Goal: Task Accomplishment & Management: Use online tool/utility

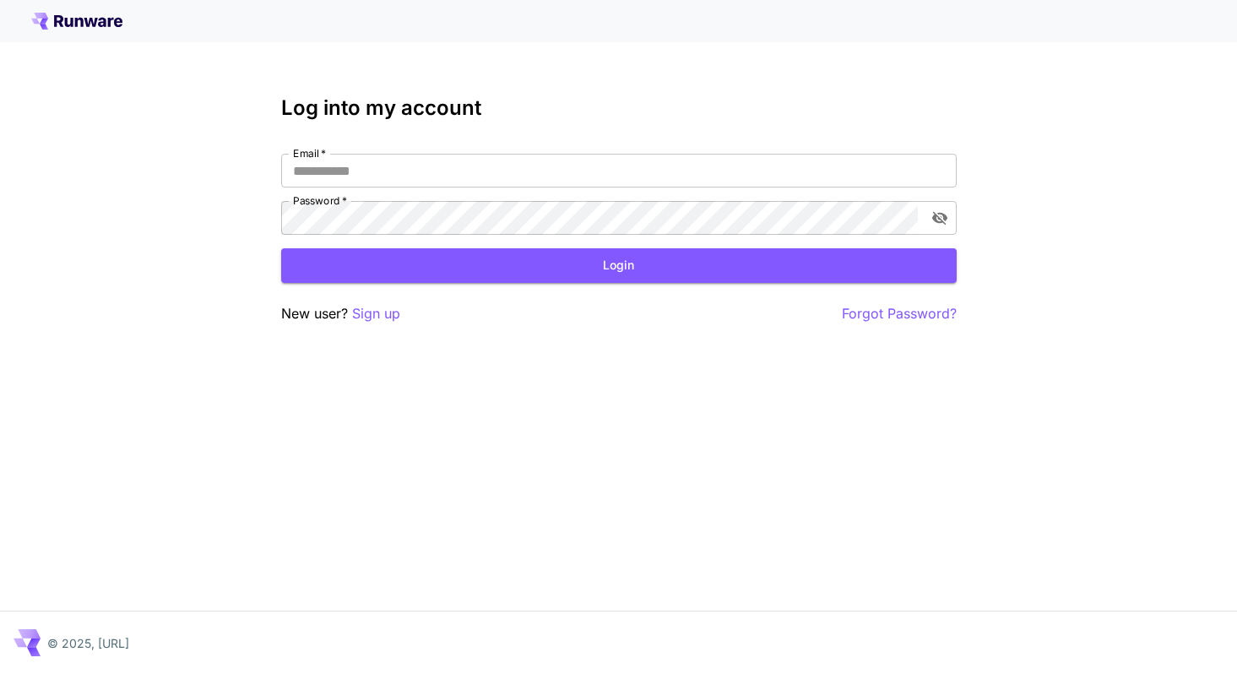
click at [491, 190] on div "Email   * Email   * Password   * Password   *" at bounding box center [619, 194] width 676 height 81
click at [486, 179] on input "Email   *" at bounding box center [619, 171] width 676 height 34
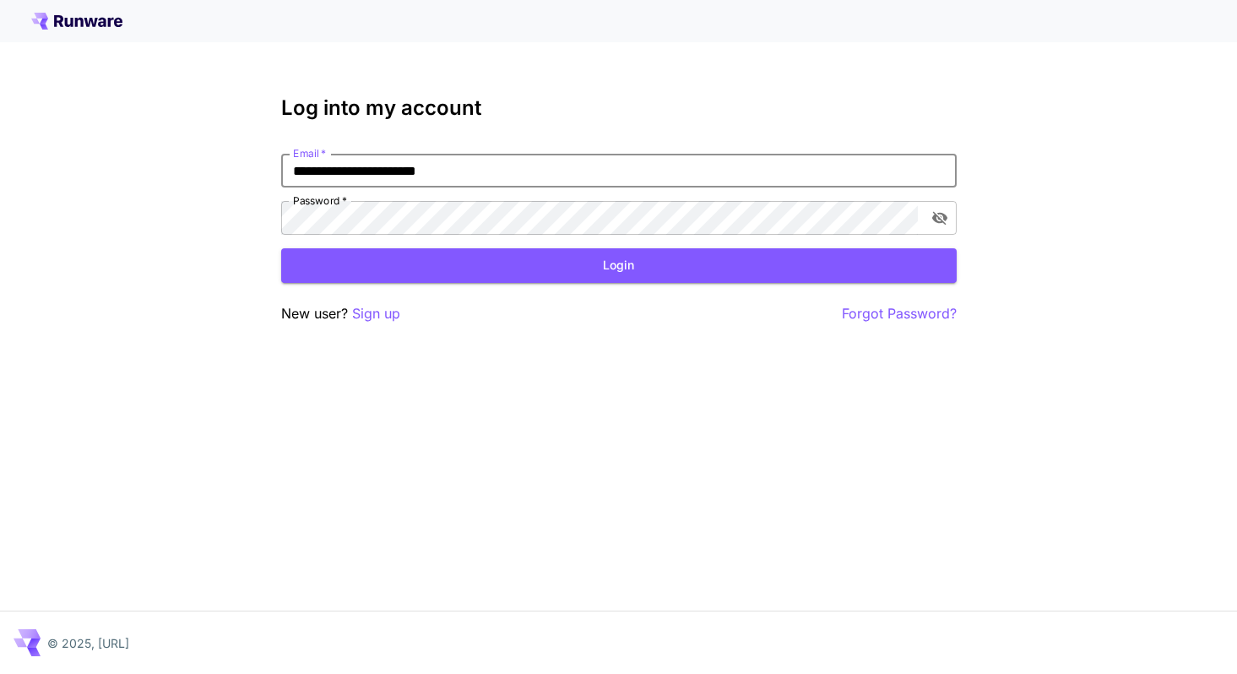
type input "**********"
click button "Login" at bounding box center [619, 265] width 676 height 35
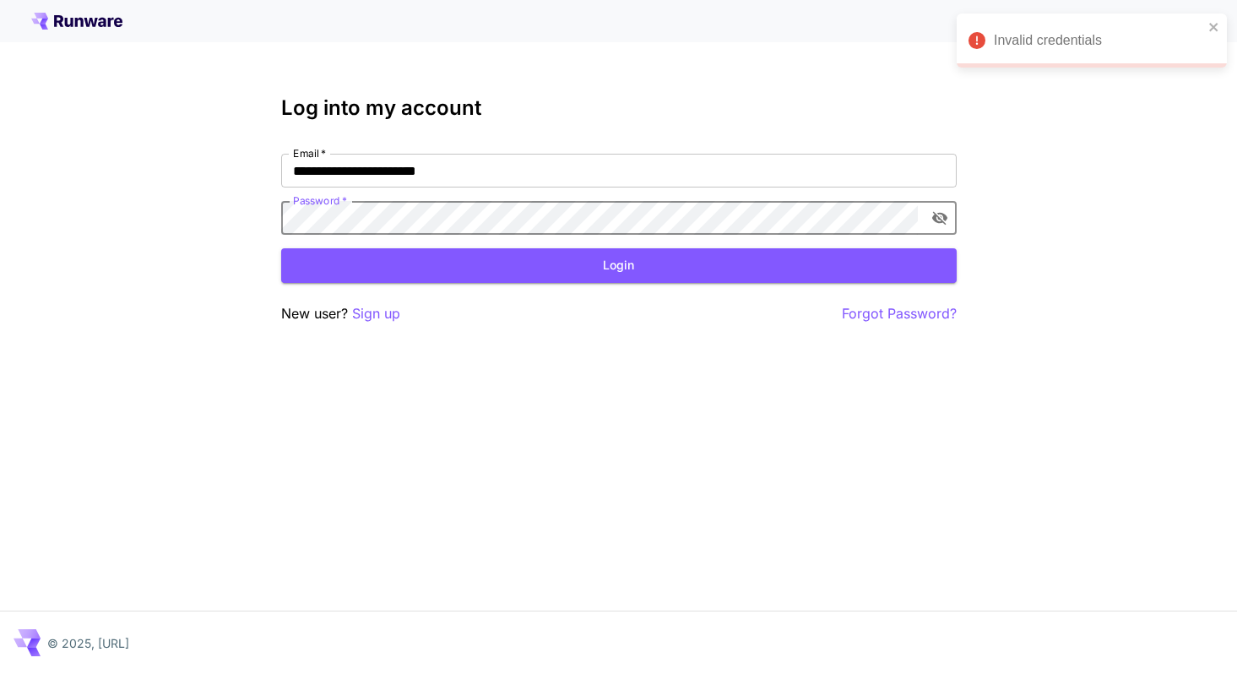
click at [636, 405] on div "**********" at bounding box center [618, 337] width 1237 height 674
click at [393, 309] on p "Sign up" at bounding box center [376, 313] width 48 height 21
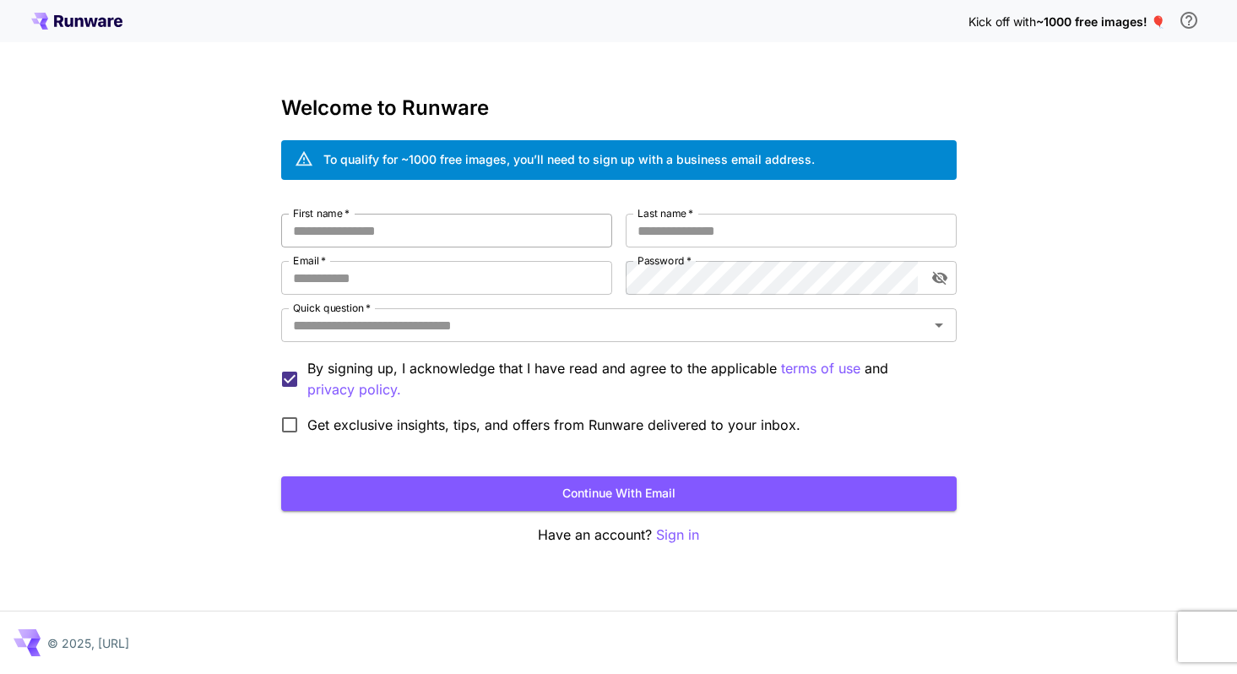
click at [399, 236] on input "First name   *" at bounding box center [446, 231] width 331 height 34
type input "******"
type input "*"
type input "*********"
click at [477, 284] on input "Email   *" at bounding box center [446, 278] width 331 height 34
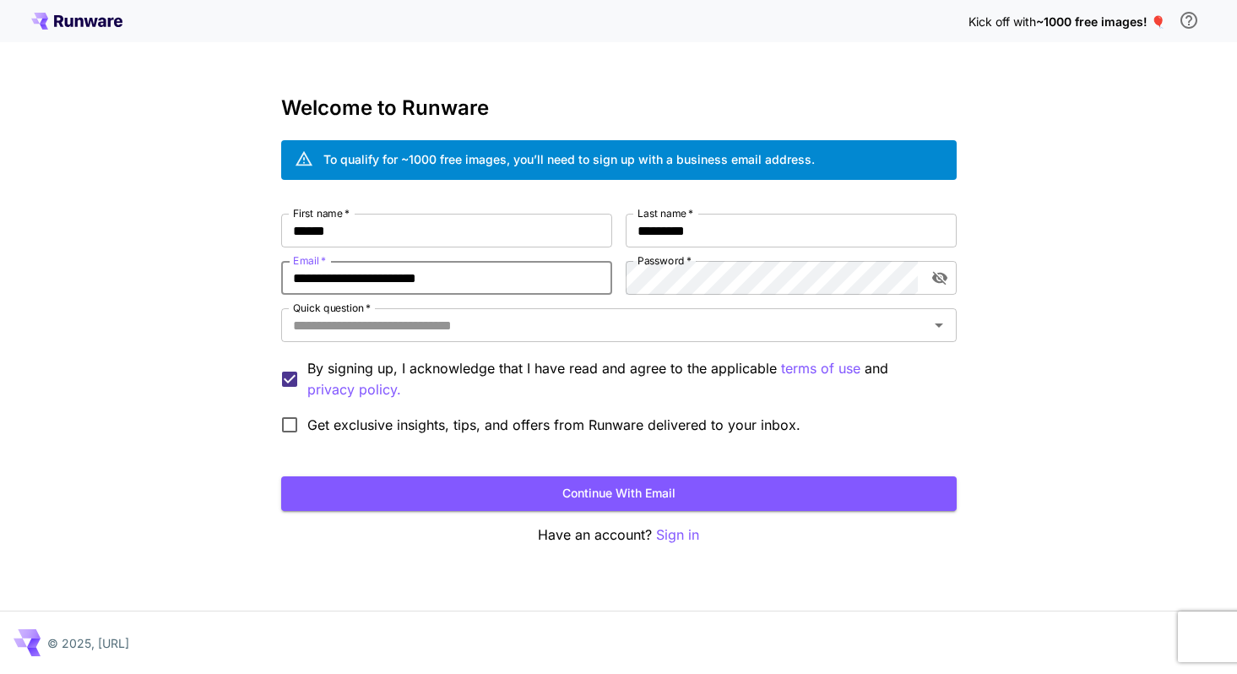
type input "**********"
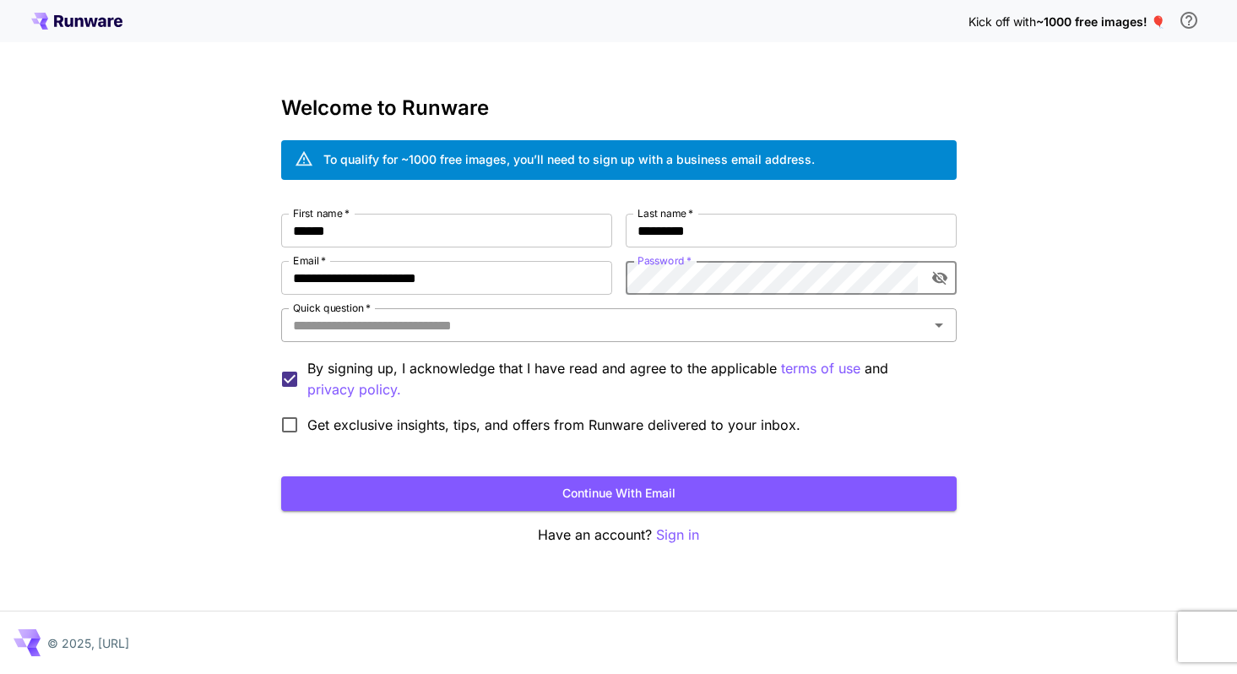
click at [437, 337] on div "Quick question   *" at bounding box center [619, 325] width 676 height 34
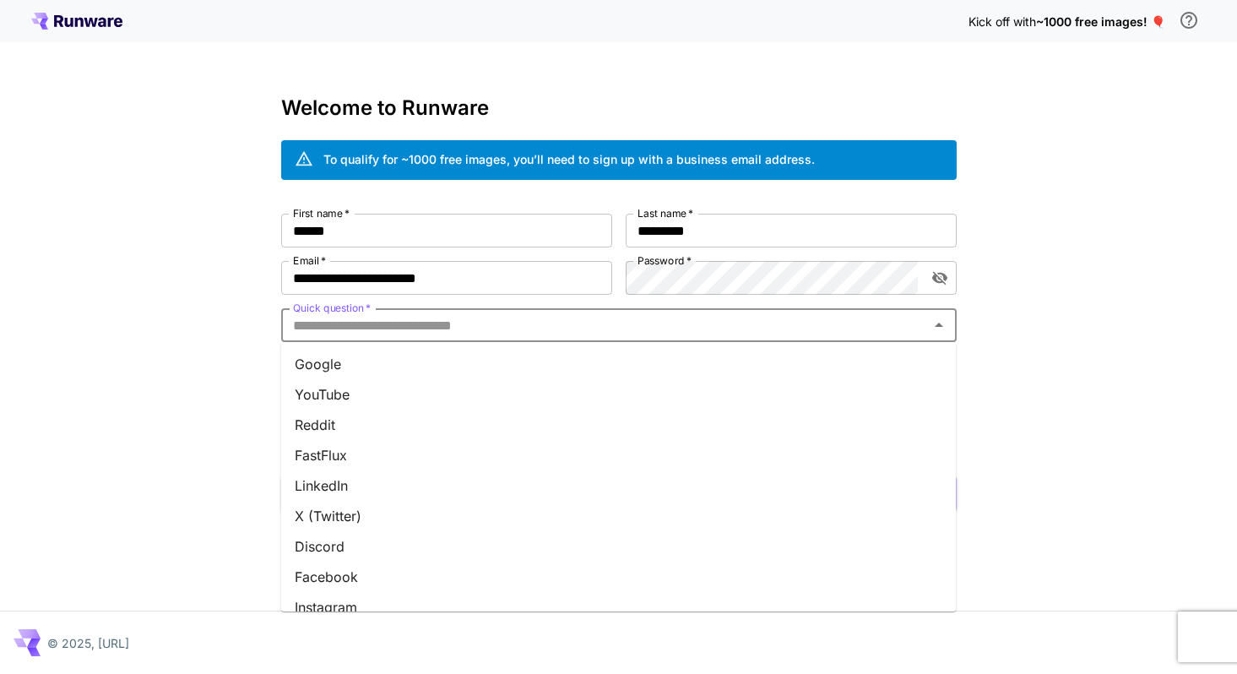
scroll to position [200, 0]
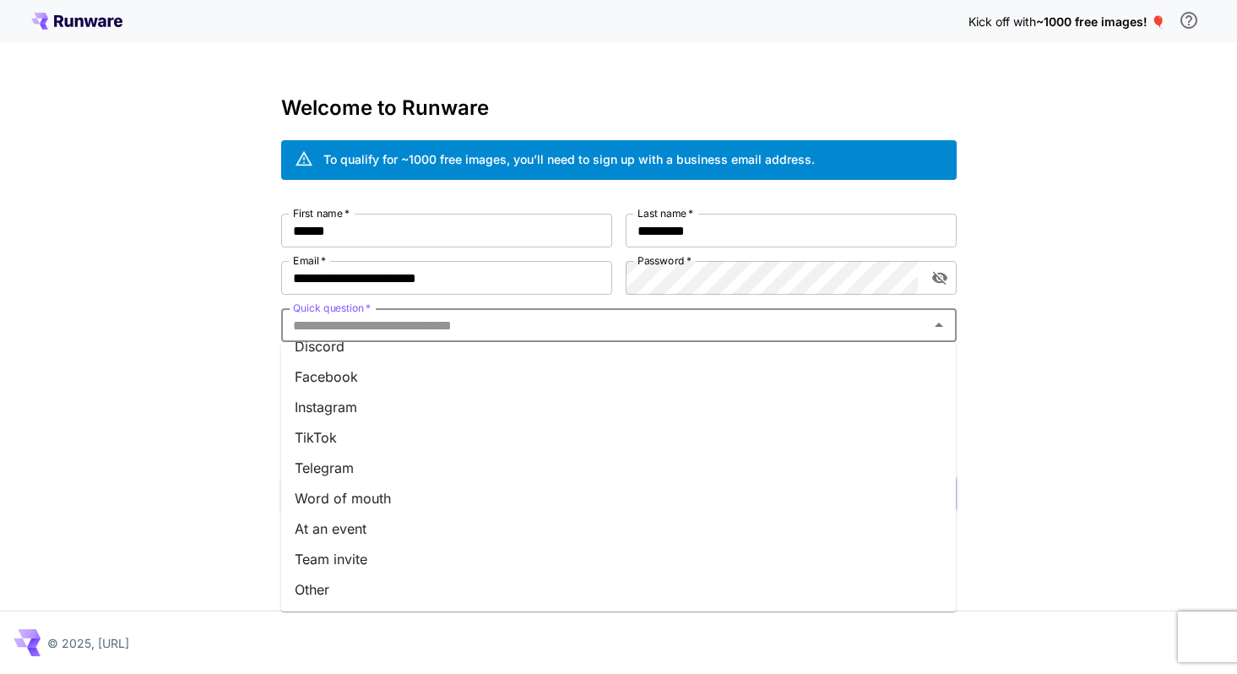
click at [328, 597] on li "Other" at bounding box center [619, 589] width 676 height 30
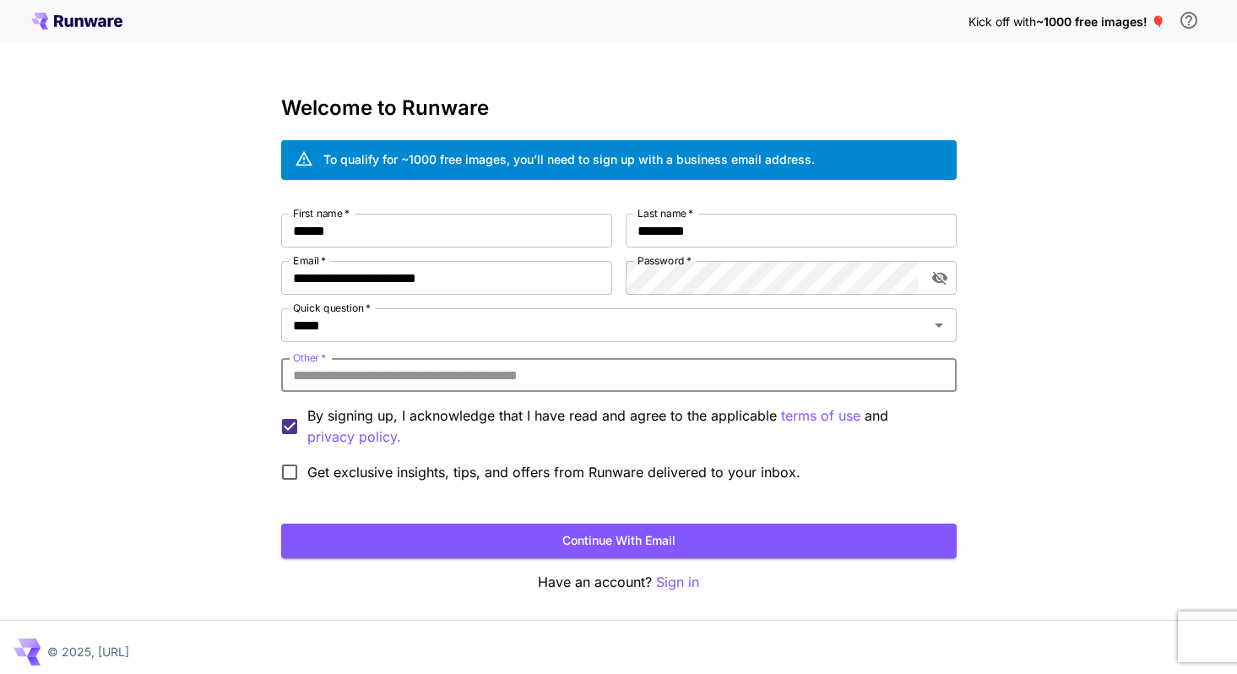
click at [402, 366] on input "Other   *" at bounding box center [619, 375] width 676 height 34
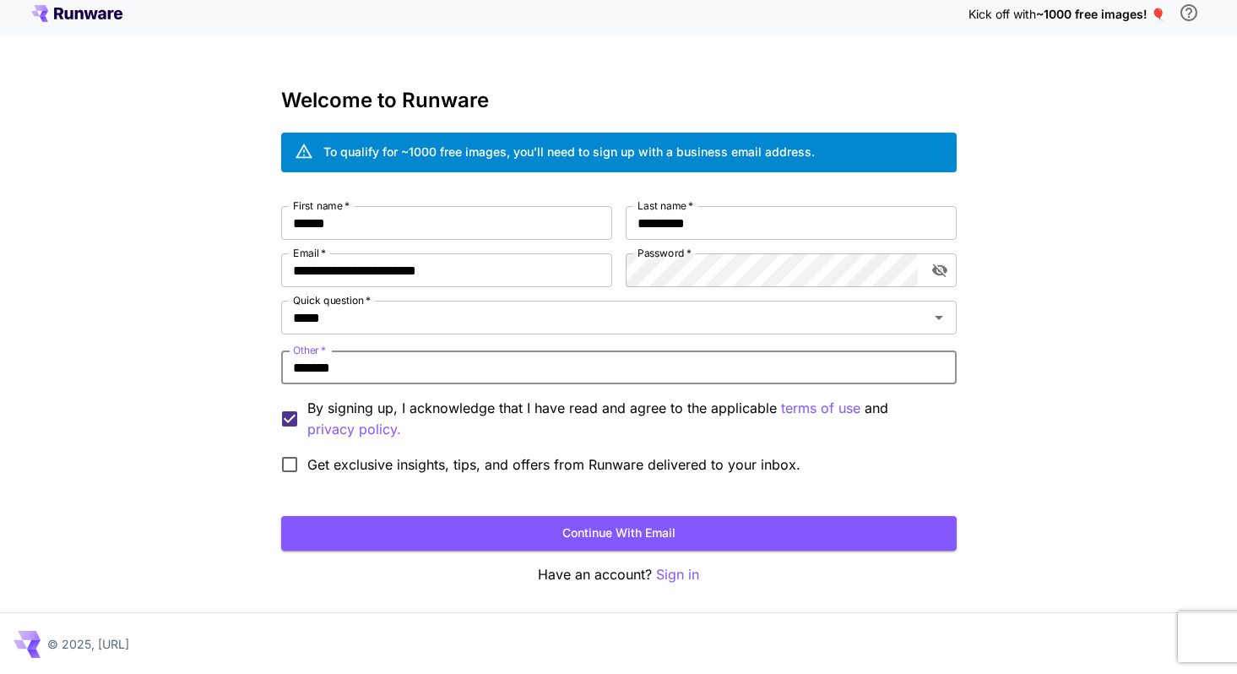
scroll to position [8, 0]
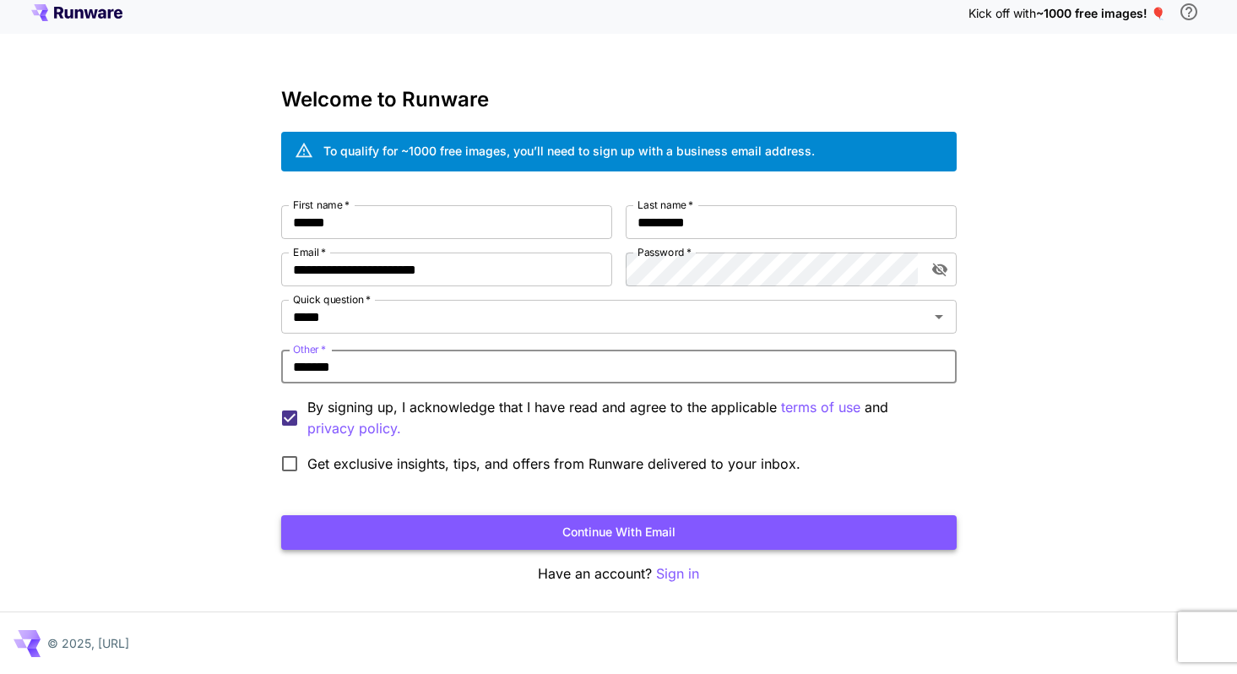
type input "*******"
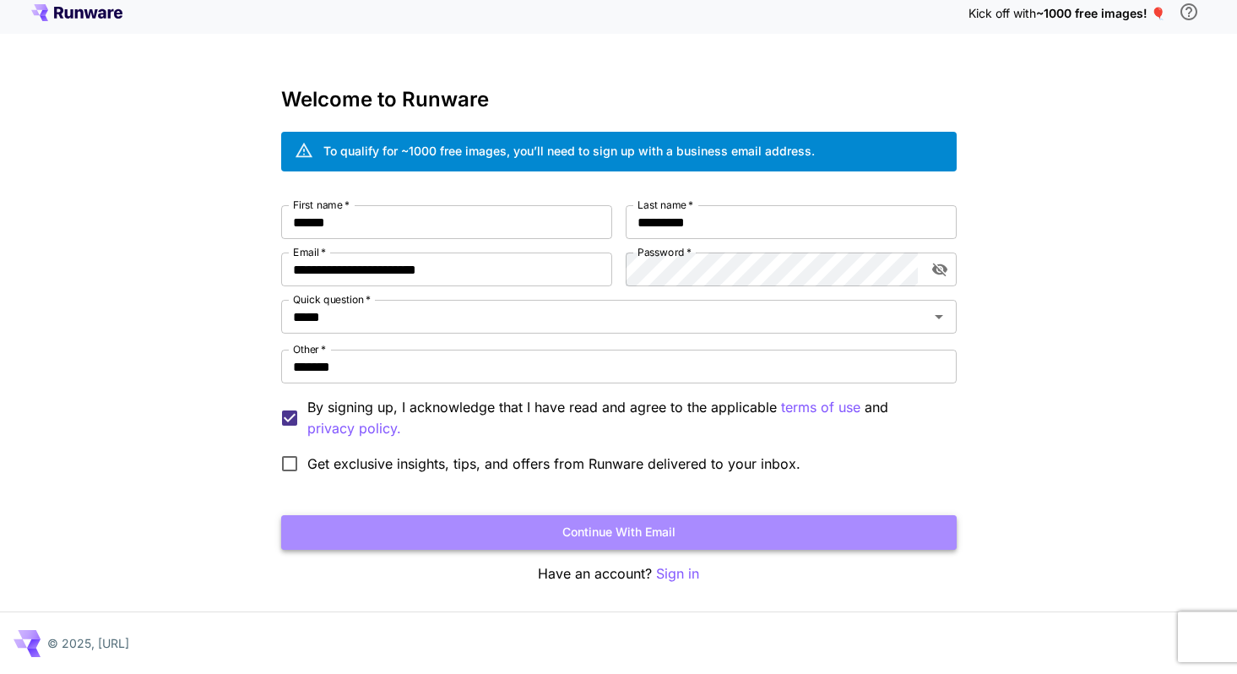
click at [638, 531] on button "Continue with email" at bounding box center [619, 532] width 676 height 35
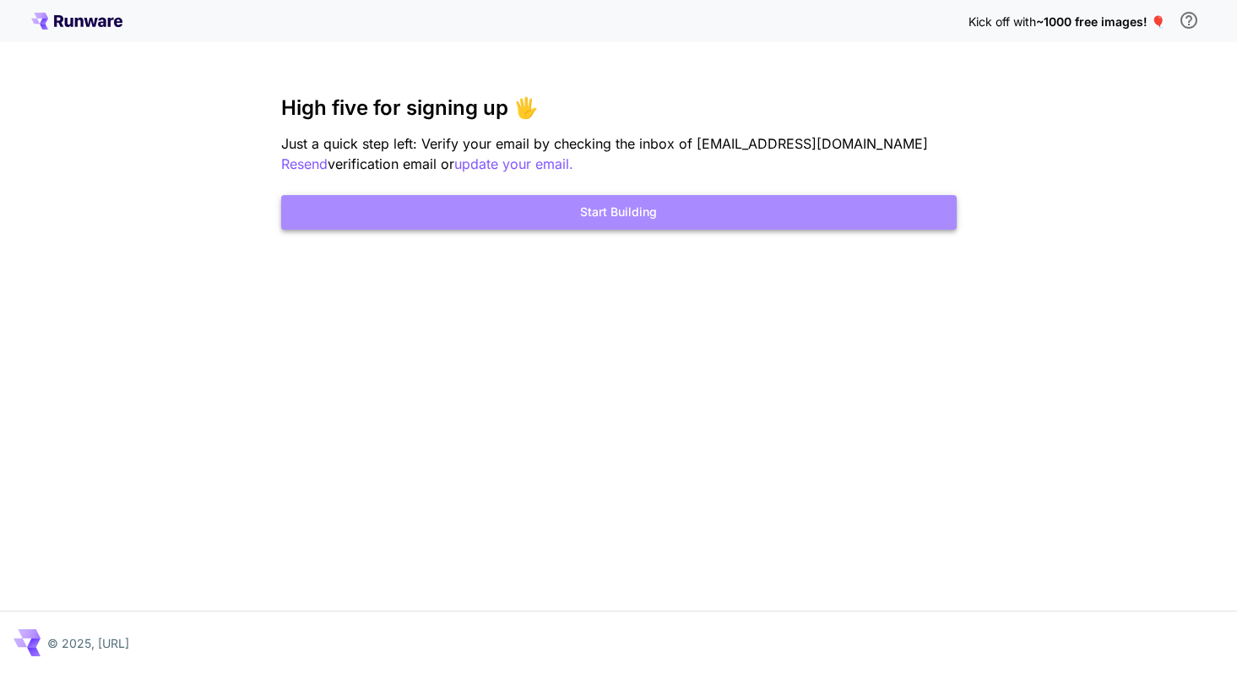
click at [600, 217] on button "Start Building" at bounding box center [619, 212] width 676 height 35
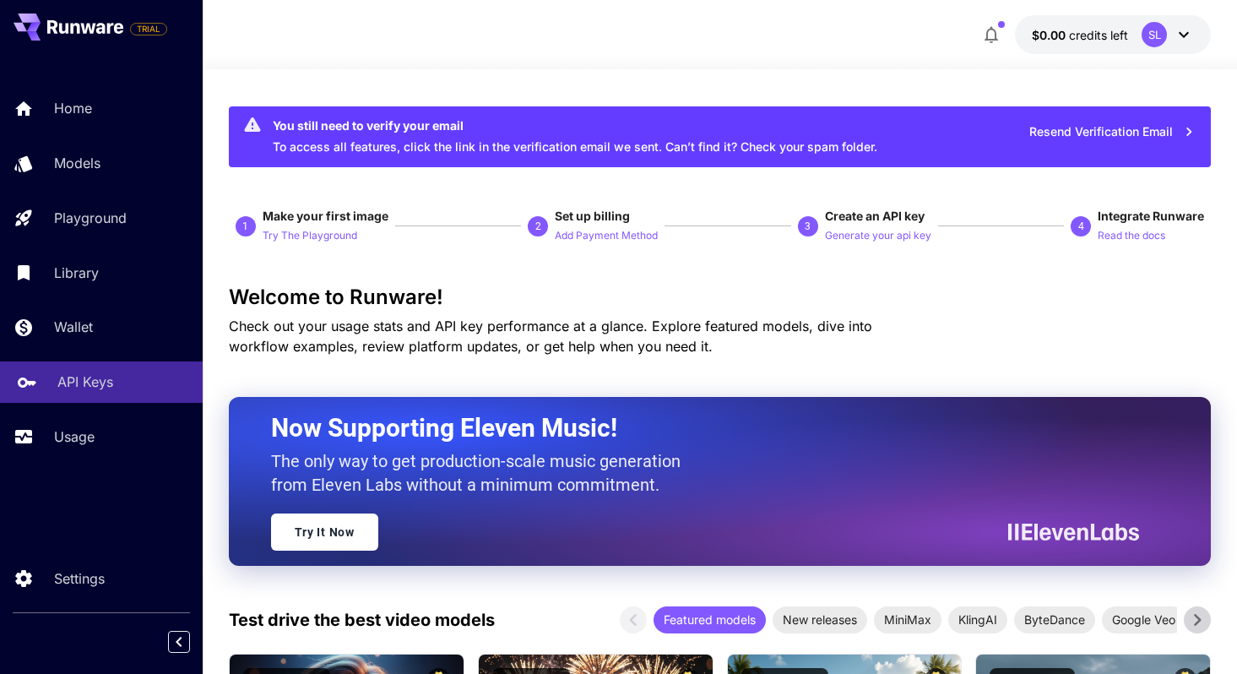
click at [91, 379] on p "API Keys" at bounding box center [85, 382] width 56 height 20
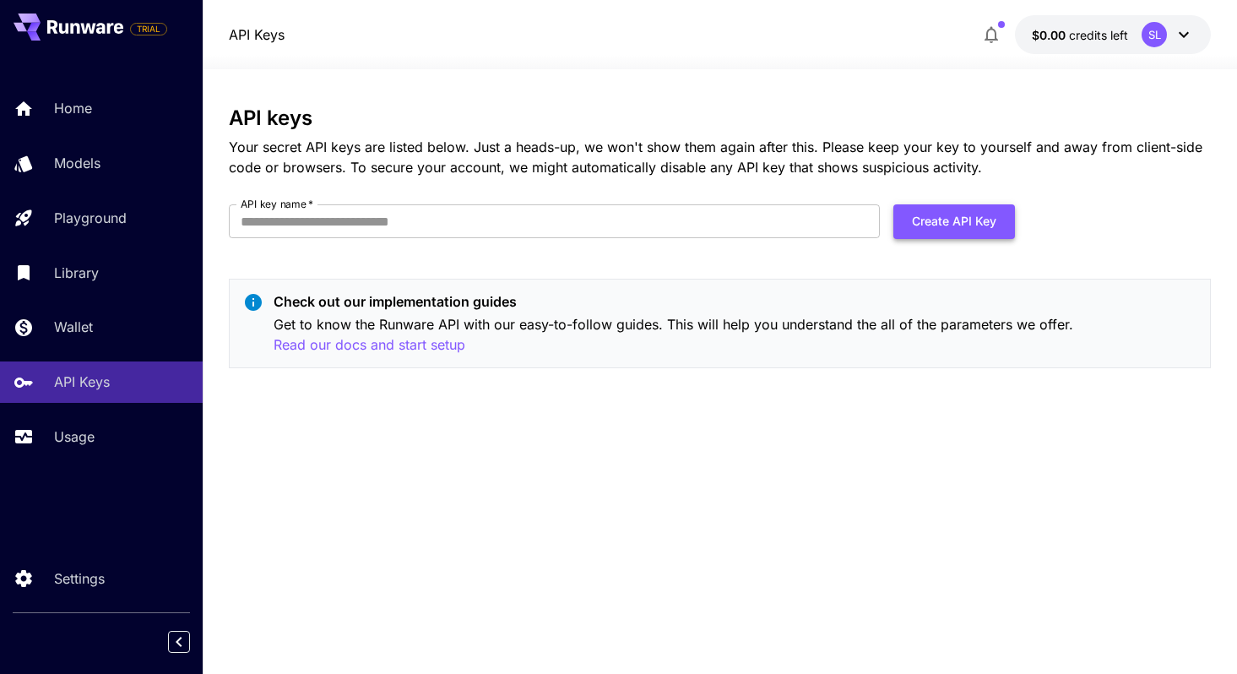
click at [921, 226] on button "Create API Key" at bounding box center [954, 221] width 122 height 35
click at [373, 223] on input "API key name   *" at bounding box center [554, 221] width 651 height 34
click at [935, 235] on button "Create API Key" at bounding box center [954, 221] width 122 height 35
click at [937, 218] on button "Create API Key" at bounding box center [954, 221] width 122 height 35
click at [0, 673] on com-1password-button at bounding box center [0, 674] width 0 height 0
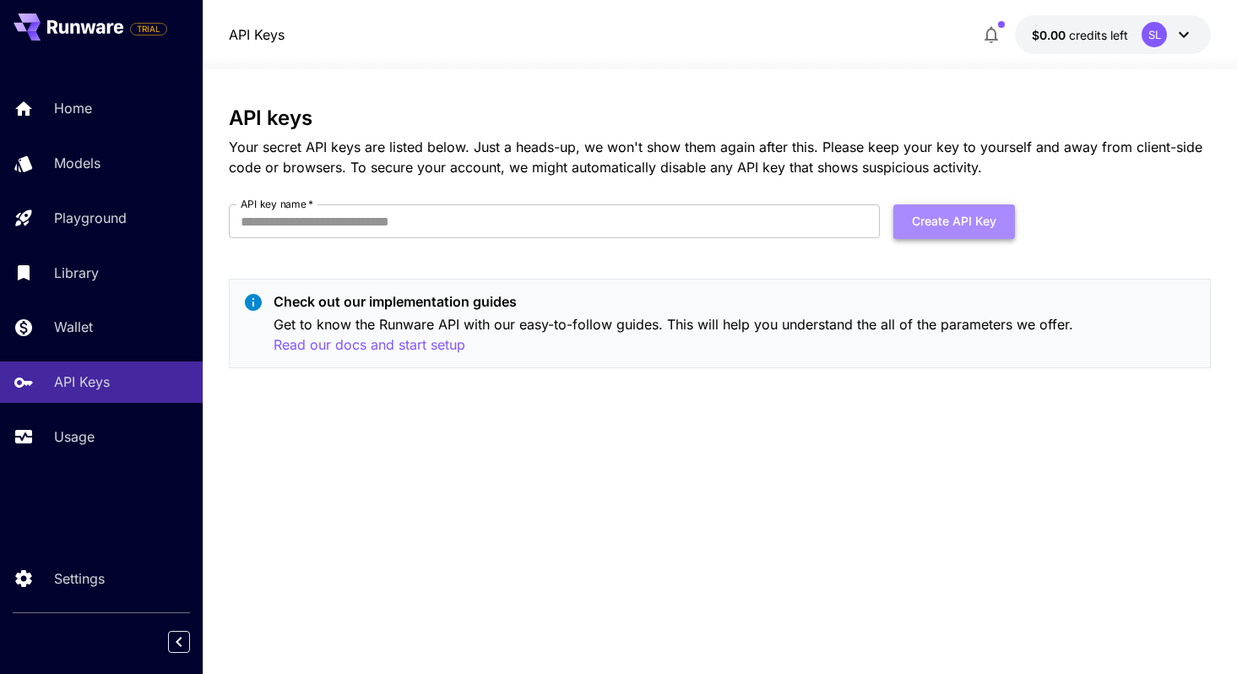
click at [926, 214] on button "Create API Key" at bounding box center [954, 221] width 122 height 35
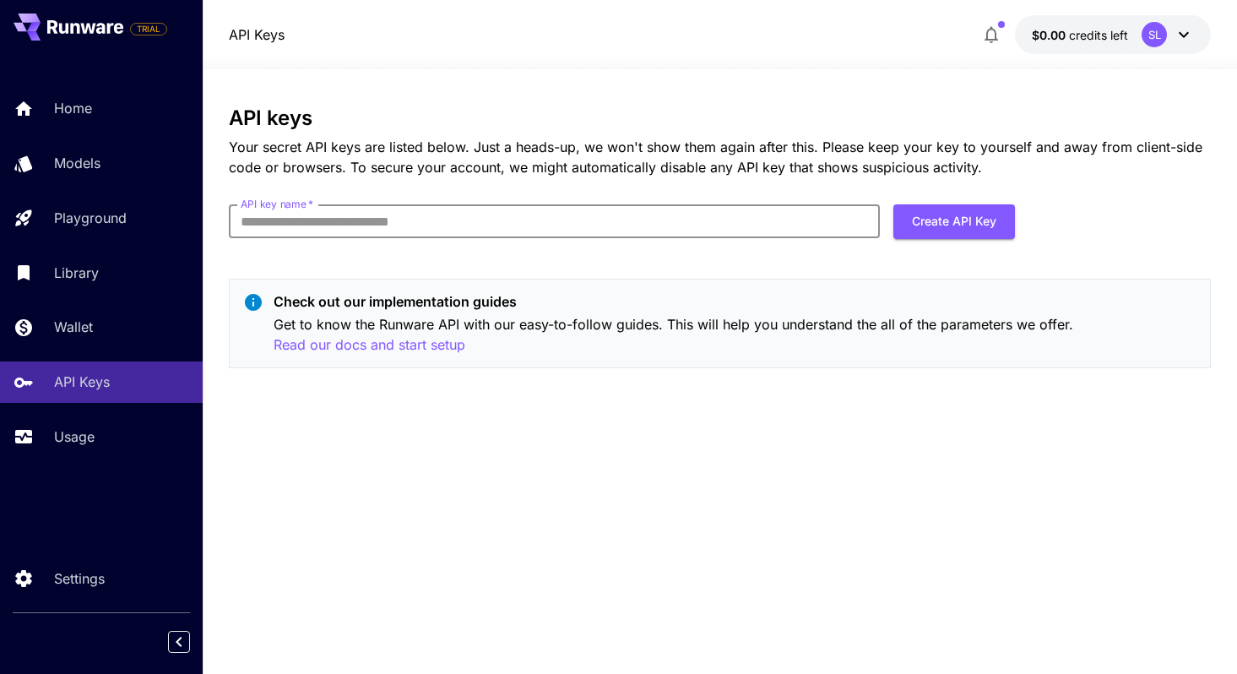
click at [633, 213] on input "API key name   *" at bounding box center [554, 221] width 651 height 34
click at [645, 301] on p "Check out our implementation guides" at bounding box center [736, 301] width 924 height 20
click at [431, 173] on p "Your secret API keys are listed below. Just a heads-up, we won't show them agai…" at bounding box center [720, 157] width 983 height 41
click at [1186, 29] on icon at bounding box center [1184, 34] width 20 height 20
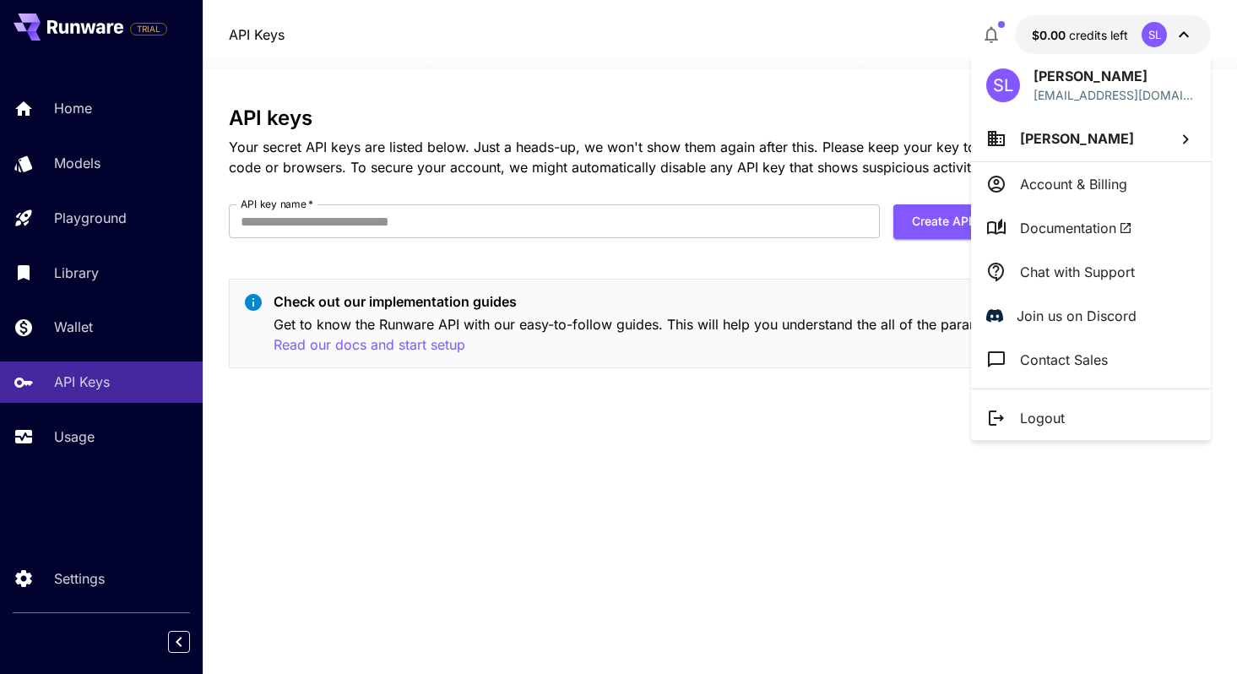
click at [1186, 29] on div at bounding box center [618, 337] width 1237 height 674
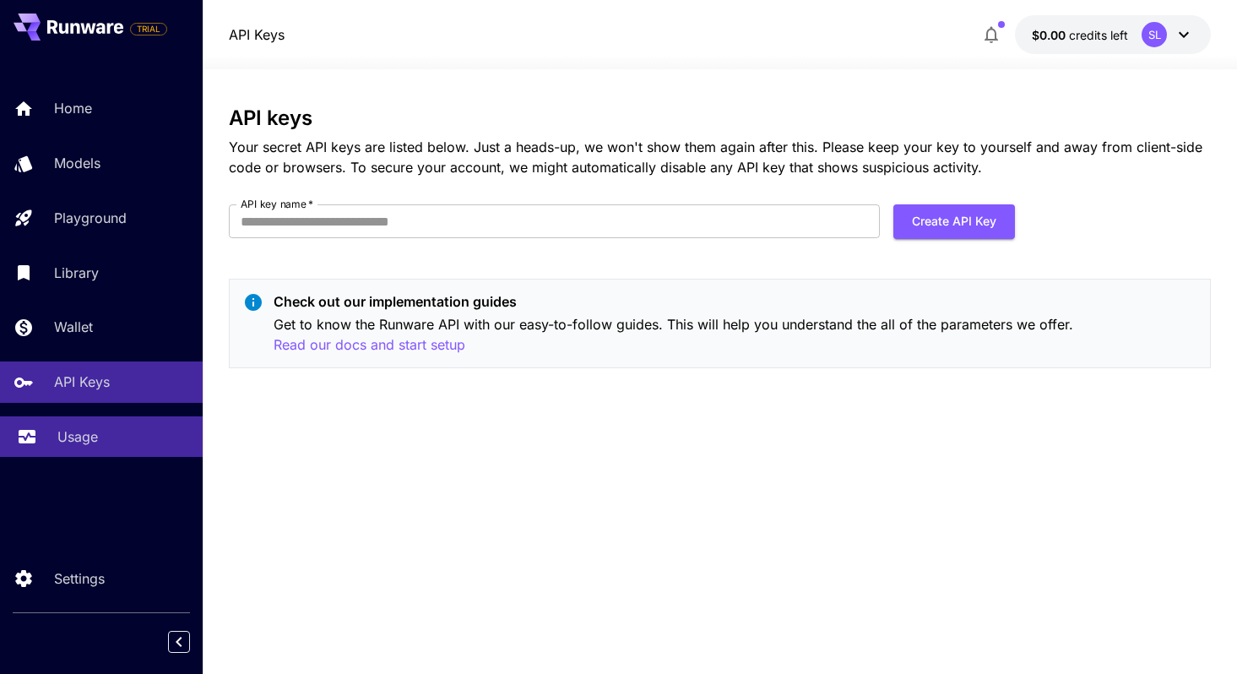
click at [91, 440] on p "Usage" at bounding box center [77, 436] width 41 height 20
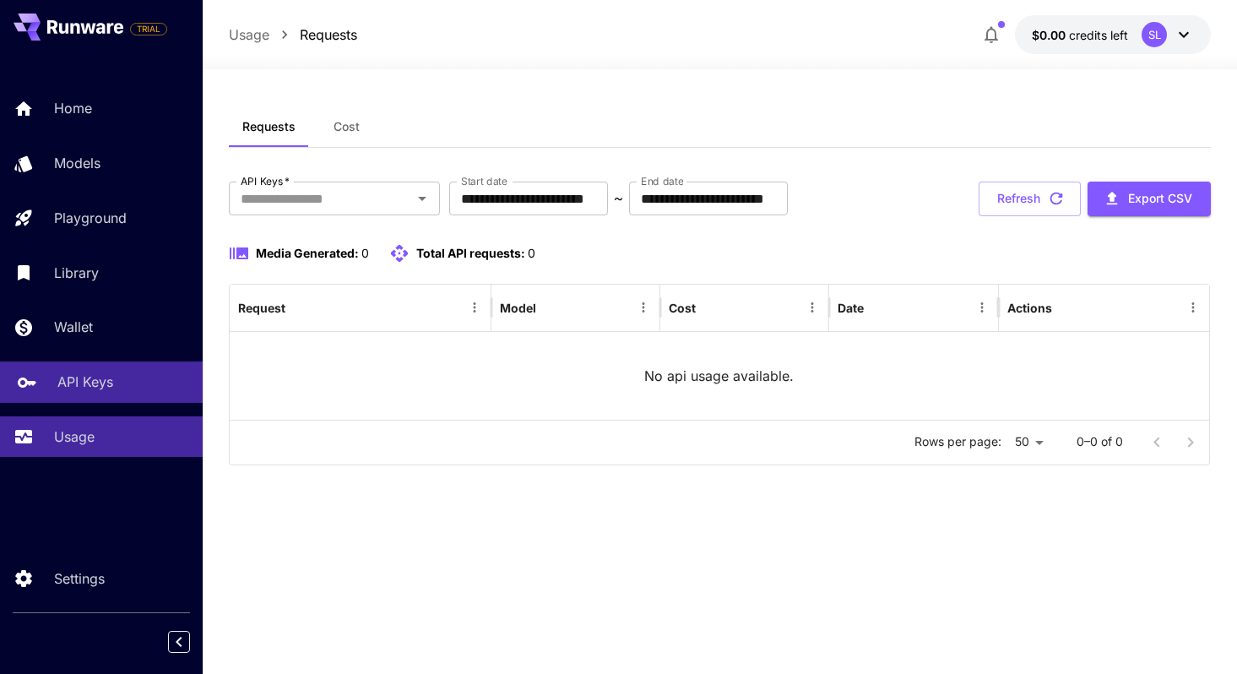
click at [117, 380] on div "API Keys" at bounding box center [123, 382] width 132 height 20
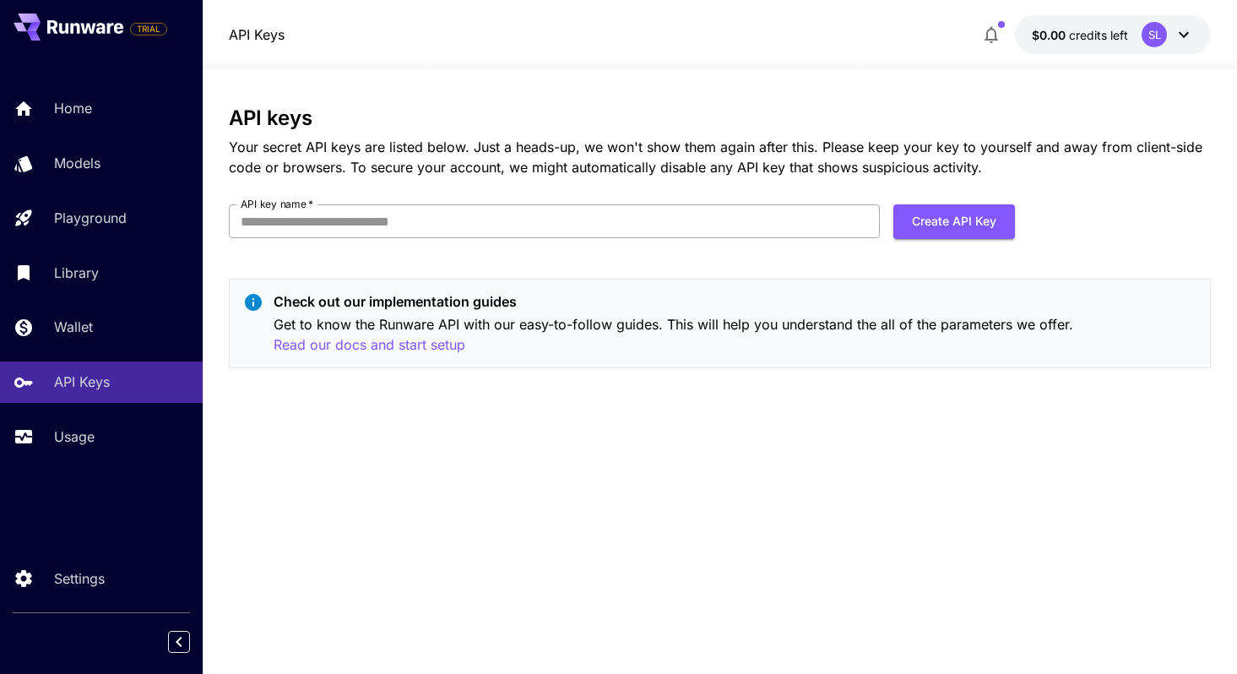
click at [531, 232] on input "API key name   *" at bounding box center [554, 221] width 651 height 34
type input "**********"
click at [958, 216] on button "Create API Key" at bounding box center [954, 221] width 122 height 35
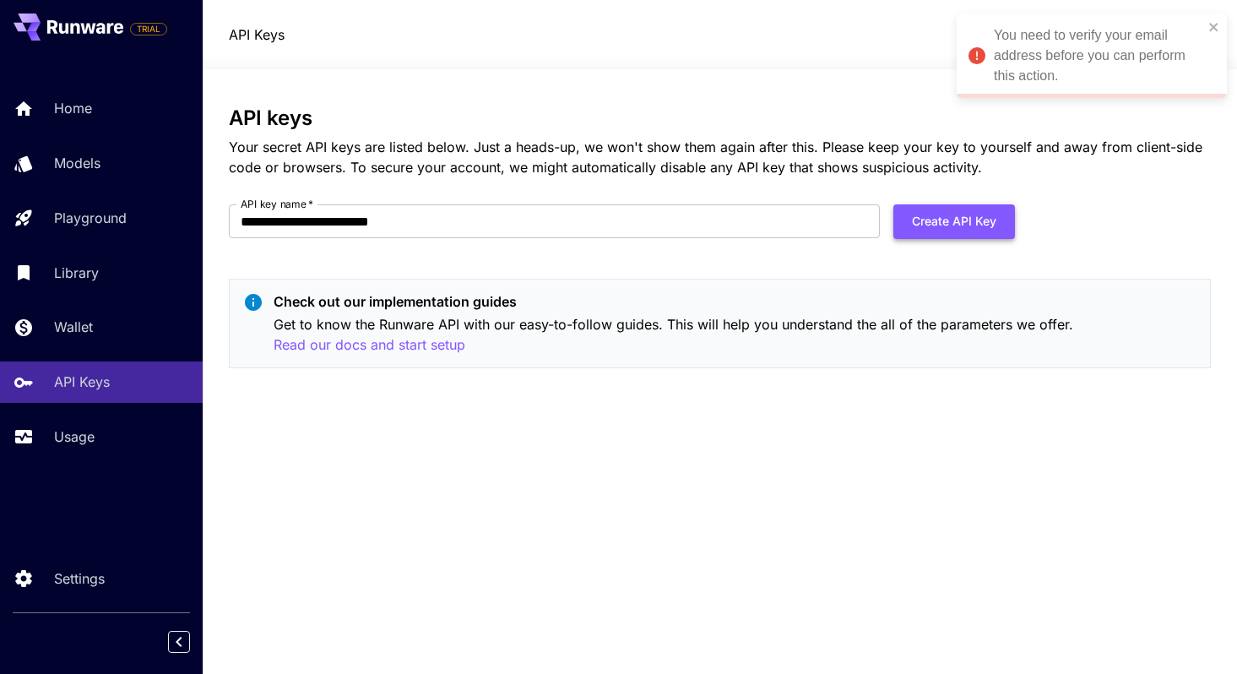
click at [945, 224] on button "Create API Key" at bounding box center [954, 221] width 122 height 35
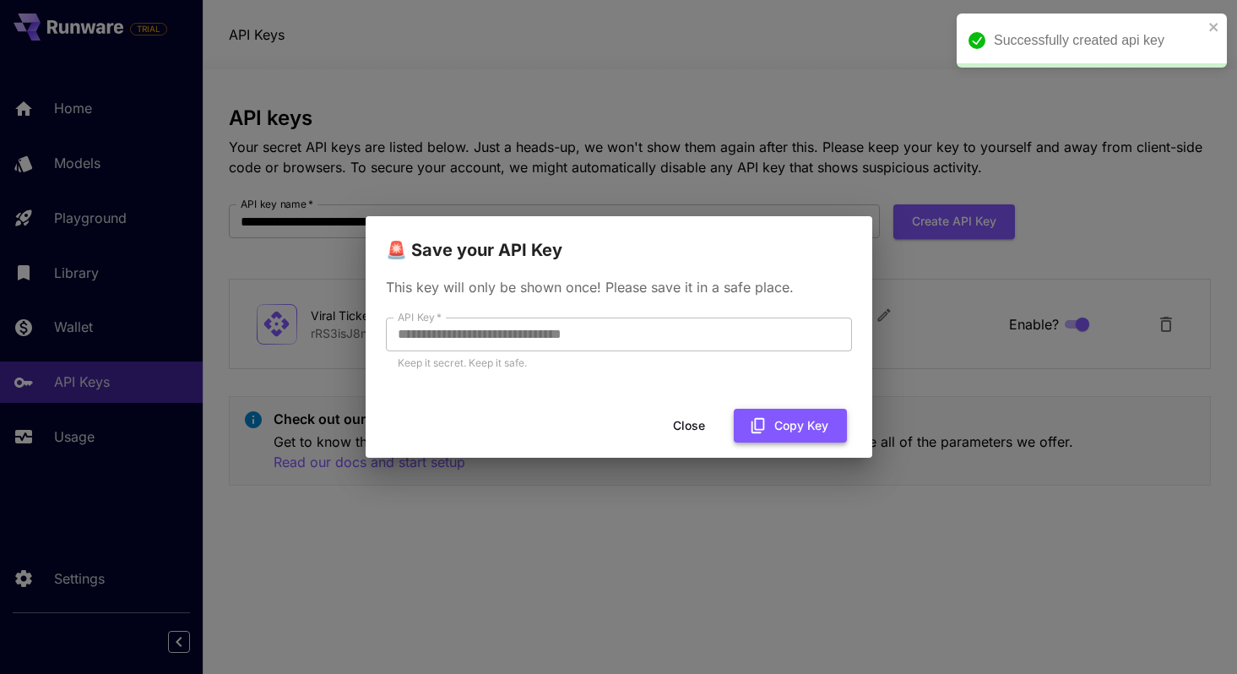
click at [777, 430] on button "Copy Key" at bounding box center [790, 426] width 113 height 35
